Goal: Use online tool/utility: Utilize a website feature to perform a specific function

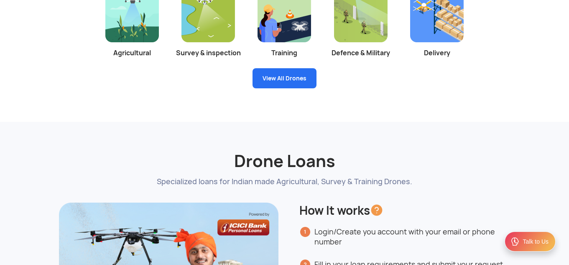
scroll to position [1726, 0]
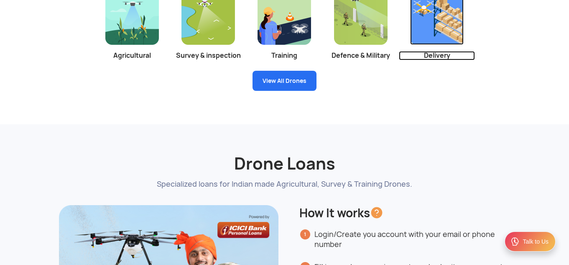
click at [424, 25] on img at bounding box center [437, 18] width 54 height 54
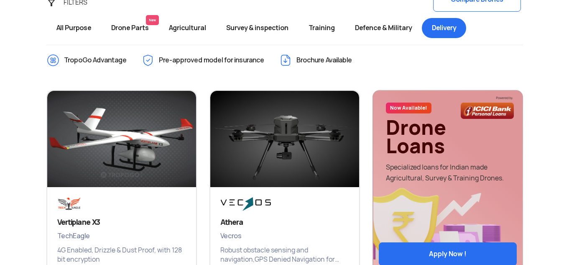
scroll to position [332, 0]
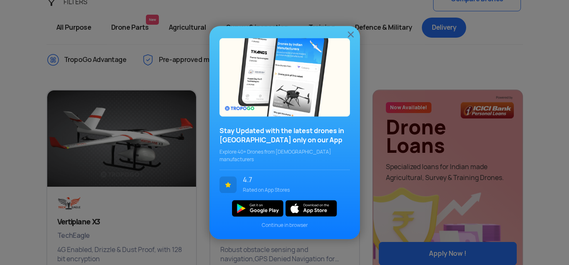
click at [353, 37] on img at bounding box center [351, 34] width 10 height 10
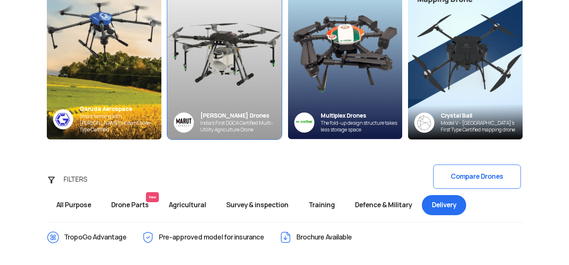
scroll to position [149, 0]
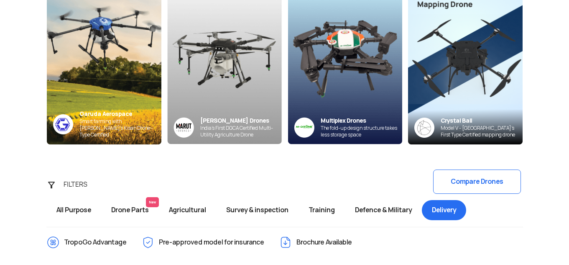
click at [368, 207] on span "Defence & Military" at bounding box center [383, 210] width 77 height 20
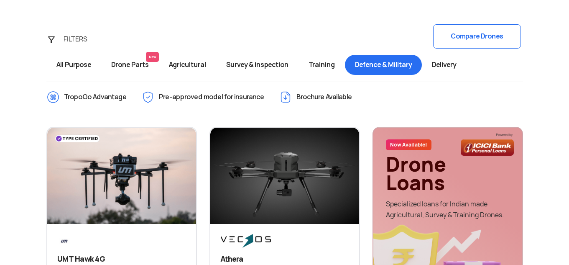
scroll to position [294, 0]
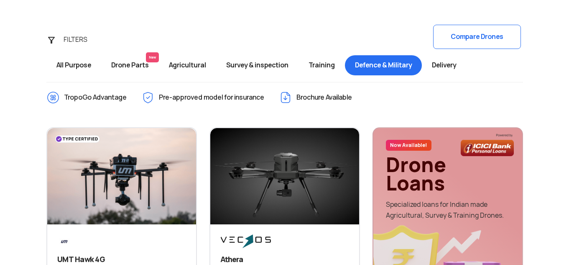
click at [324, 70] on span "Training" at bounding box center [322, 65] width 46 height 20
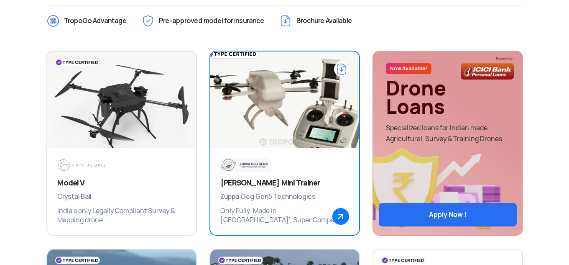
scroll to position [371, 0]
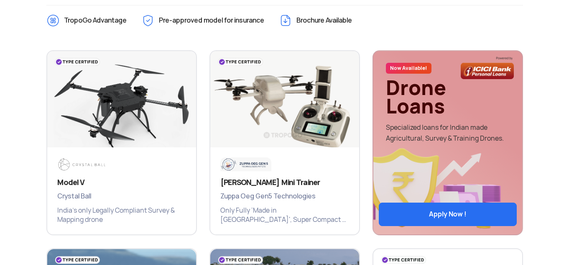
click at [203, 219] on div "Ajeet Mini Trainer Zuppa Oeg Gen5 Technologies Only Fully ‘Made in India', Supe…" at bounding box center [284, 141] width 163 height 198
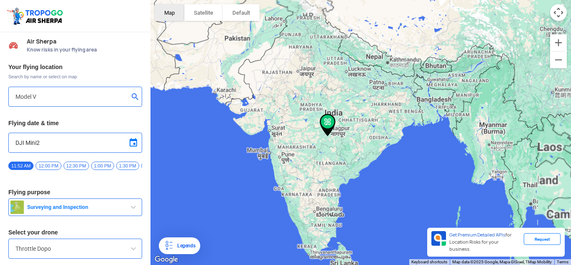
type input "[STREET_ADDRESS]"
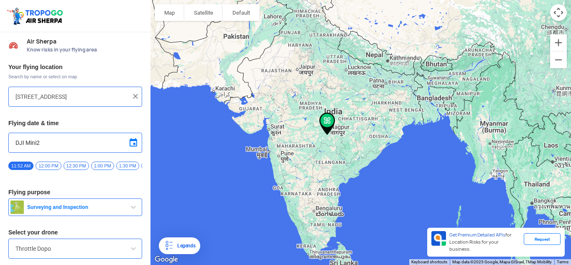
click at [40, 26] on div at bounding box center [75, 16] width 151 height 32
click at [40, 11] on img at bounding box center [35, 15] width 59 height 19
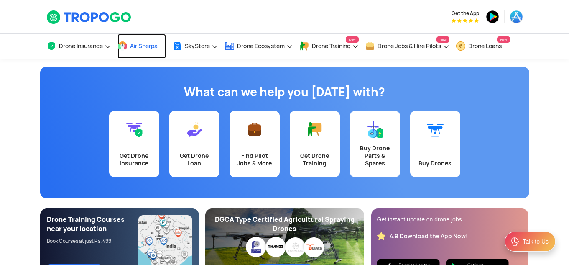
click at [140, 45] on span "Air Sherpa" at bounding box center [144, 46] width 28 height 7
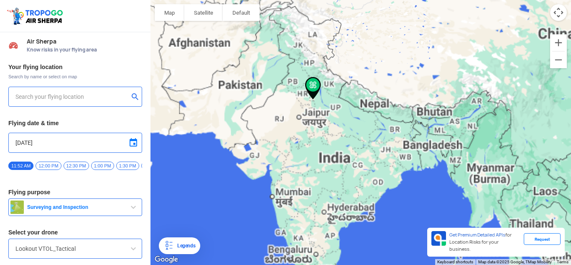
type input "[GEOGRAPHIC_DATA], [GEOGRAPHIC_DATA], [GEOGRAPHIC_DATA]"
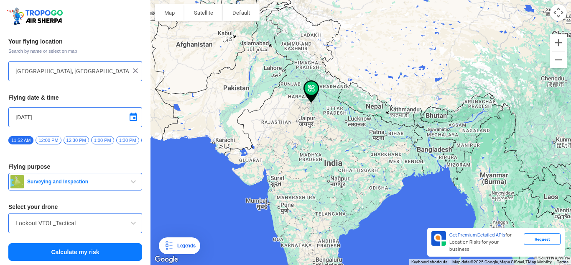
scroll to position [30, 0]
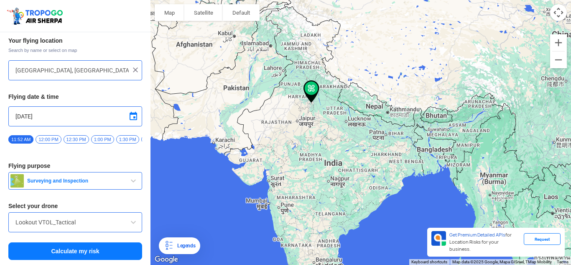
click at [106, 215] on div "Lookout VTOL_Tactical" at bounding box center [75, 222] width 134 height 20
click at [127, 230] on div "Lookout VTOL_Tactical" at bounding box center [75, 222] width 134 height 20
click at [128, 223] on span at bounding box center [133, 222] width 10 height 10
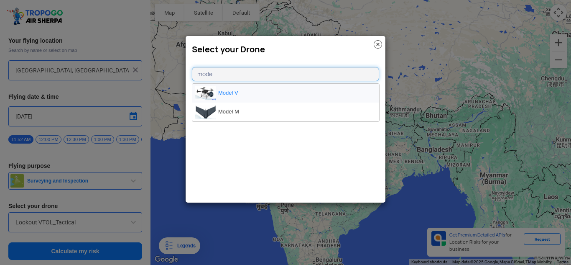
type input "mode"
click at [231, 89] on li "Model V" at bounding box center [285, 93] width 187 height 19
type input "Model V"
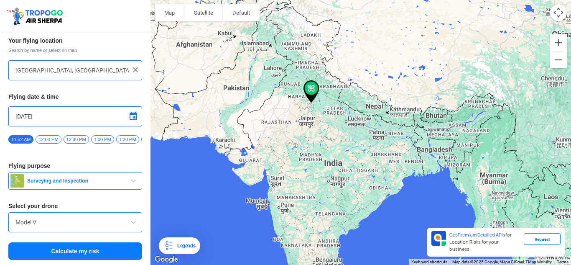
click at [98, 182] on span "Surveying and Inspection" at bounding box center [76, 180] width 105 height 7
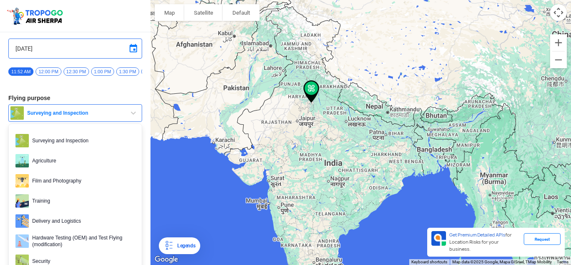
scroll to position [102, 0]
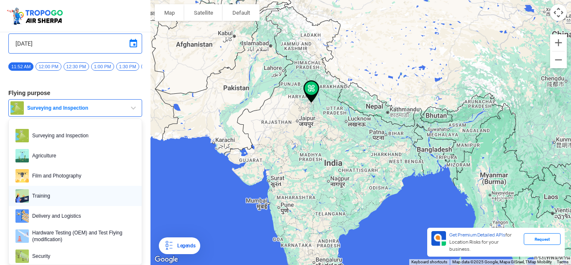
click at [80, 197] on span "Training" at bounding box center [82, 195] width 106 height 13
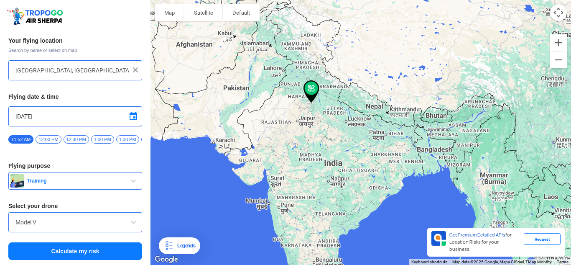
click at [72, 246] on button "Calculate my risk" at bounding box center [75, 251] width 134 height 18
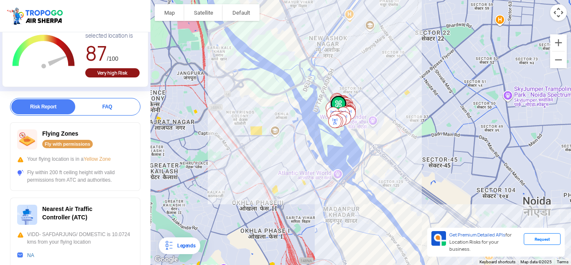
scroll to position [0, 0]
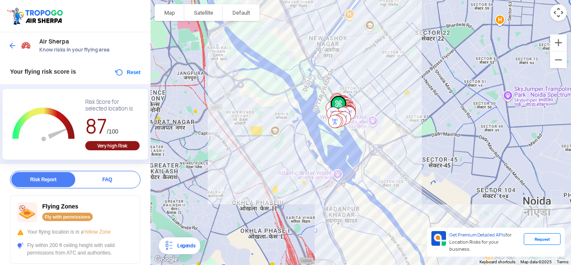
click at [124, 75] on button "Reset" at bounding box center [127, 72] width 26 height 10
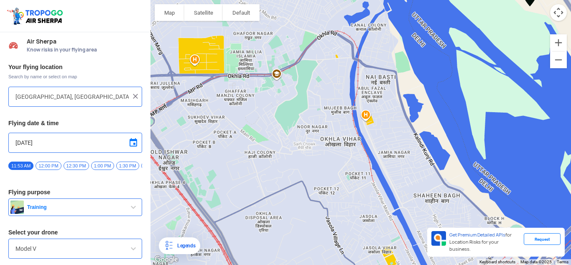
drag, startPoint x: 563, startPoint y: 120, endPoint x: 424, endPoint y: 67, distance: 149.2
click at [424, 67] on div "To navigate, press the arrow keys." at bounding box center [361, 132] width 421 height 265
click at [82, 97] on input "Noida, Uttar Pradesh, India" at bounding box center [71, 97] width 113 height 10
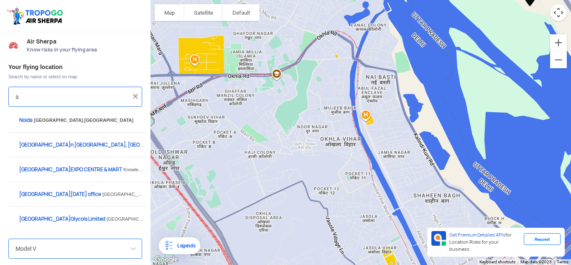
type input "a"
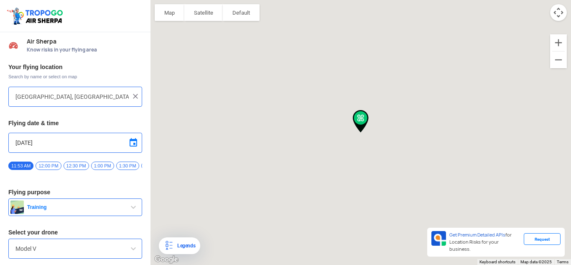
click at [61, 201] on div "Your flying location Search by name or select on map Noida, Uttar Pradesh, Indi…" at bounding box center [75, 175] width 151 height 232
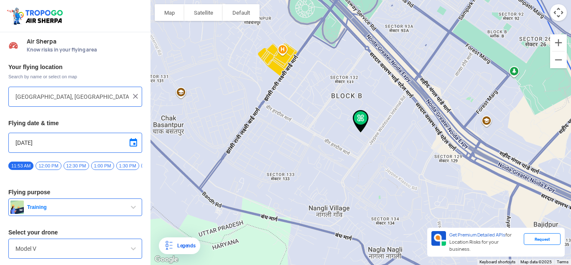
click at [103, 97] on input "Noida, Uttar Pradesh, India" at bounding box center [71, 97] width 113 height 10
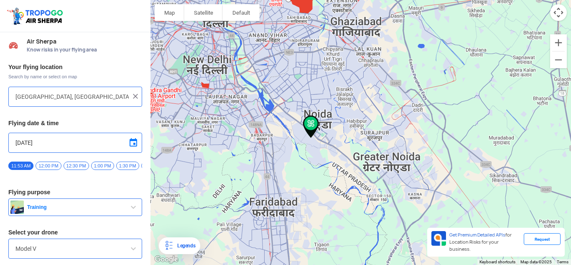
click at [227, 134] on div "To navigate, press the arrow keys." at bounding box center [361, 132] width 421 height 265
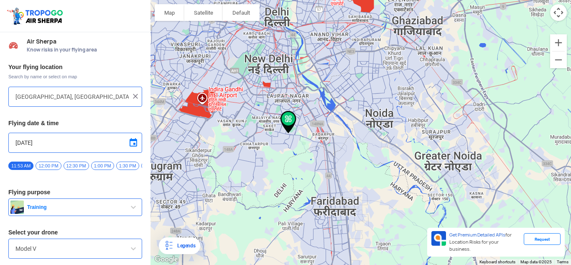
type input "Vayusena Vihar, Vayusenabad, New Delhi, Delhi 110062, India"
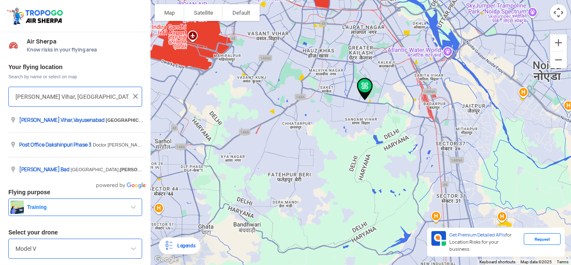
click at [134, 96] on img at bounding box center [135, 96] width 8 height 8
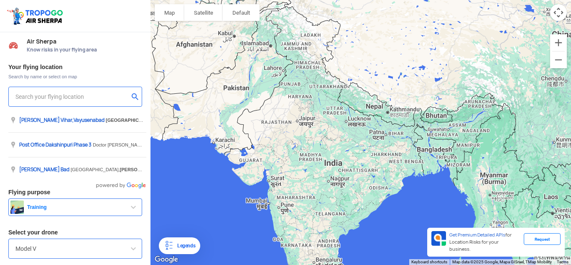
click at [101, 98] on input "text" at bounding box center [71, 97] width 113 height 10
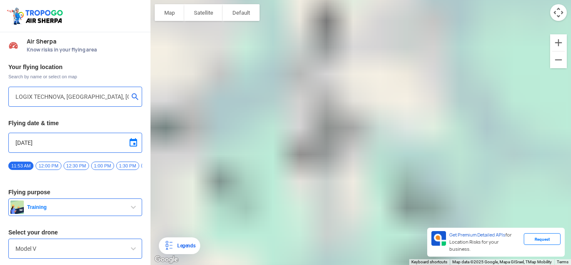
type input "Noida, Uttar Pradesh, India"
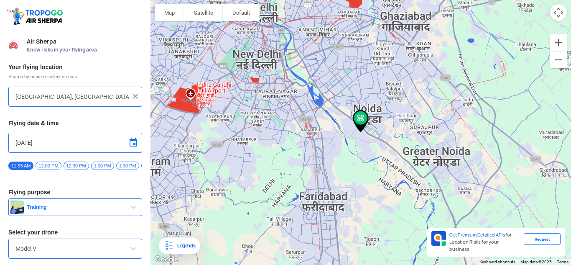
scroll to position [30, 0]
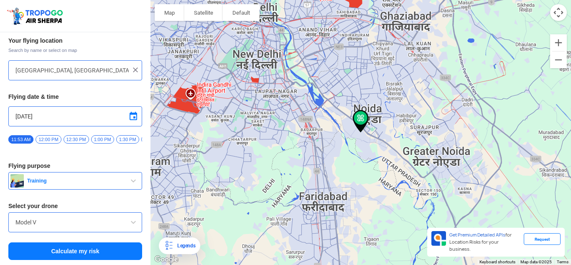
click at [72, 251] on button "Calculate my risk" at bounding box center [75, 251] width 134 height 18
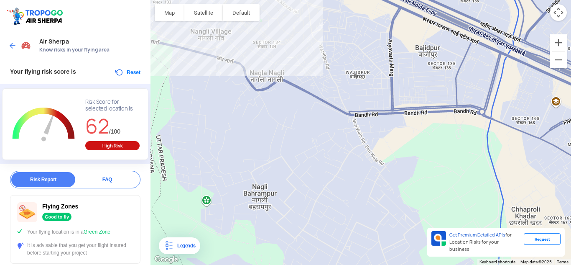
drag, startPoint x: 445, startPoint y: 160, endPoint x: 347, endPoint y: -8, distance: 194.2
click at [347, 0] on html "Location Risk Score Air Sherpa Know risks in your flying area Your flying risk …" at bounding box center [285, 132] width 571 height 265
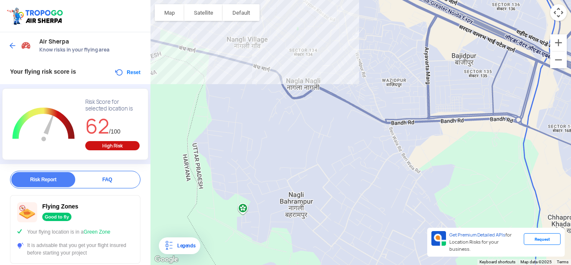
drag, startPoint x: 380, startPoint y: 91, endPoint x: 415, endPoint y: 94, distance: 35.3
click at [415, 94] on div "To navigate, press the arrow keys." at bounding box center [361, 132] width 421 height 265
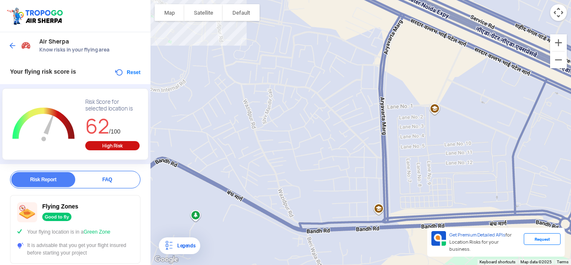
drag, startPoint x: 391, startPoint y: 69, endPoint x: 329, endPoint y: 153, distance: 104.3
click at [329, 153] on div "To navigate, press the arrow keys." at bounding box center [361, 132] width 421 height 265
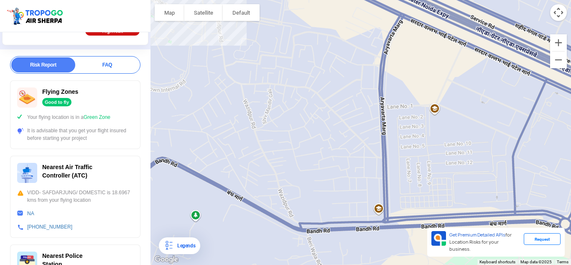
scroll to position [0, 0]
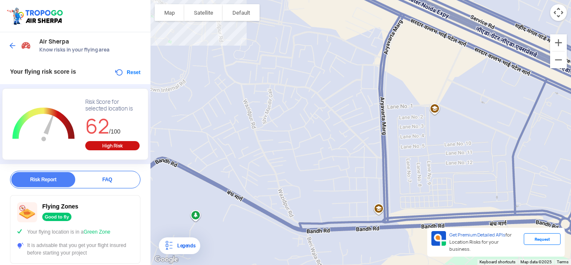
click at [127, 76] on button "Reset" at bounding box center [127, 72] width 26 height 10
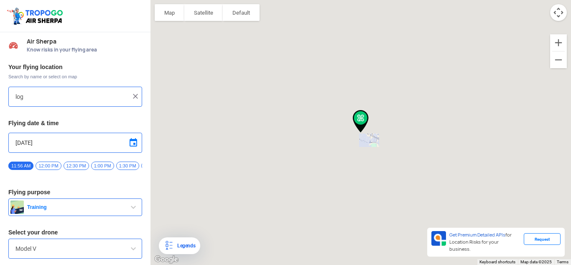
type input "Noida, Uttar Pradesh, India"
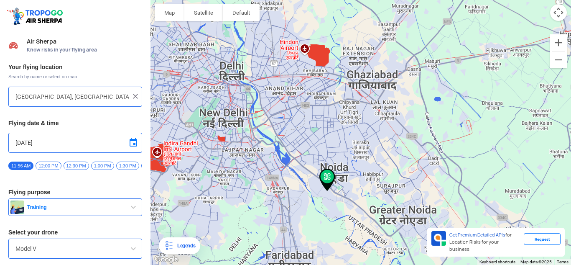
drag, startPoint x: 254, startPoint y: 84, endPoint x: 220, endPoint y: 144, distance: 69.2
click at [220, 144] on div "To navigate, press the arrow keys." at bounding box center [361, 132] width 421 height 265
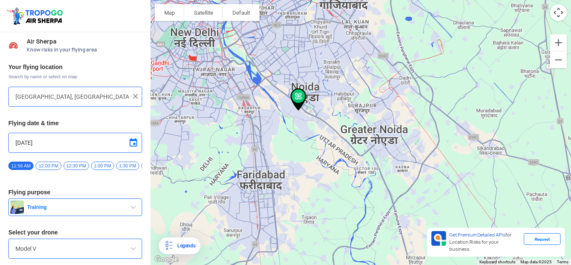
drag, startPoint x: 306, startPoint y: 189, endPoint x: 276, endPoint y: 106, distance: 88.8
click at [276, 106] on div "To navigate, press the arrow keys." at bounding box center [361, 132] width 421 height 265
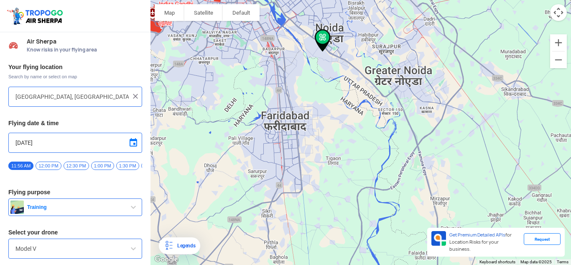
drag, startPoint x: 294, startPoint y: 166, endPoint x: 318, endPoint y: 105, distance: 65.7
click at [318, 105] on div "To navigate, press the arrow keys." at bounding box center [361, 132] width 421 height 265
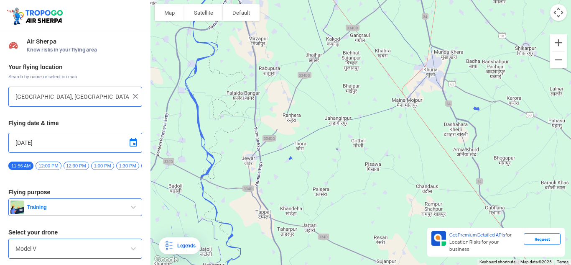
drag, startPoint x: 371, startPoint y: 158, endPoint x: 205, endPoint y: 29, distance: 210.2
click at [205, 29] on div "To navigate, press the arrow keys." at bounding box center [361, 132] width 421 height 265
